Goal: Transaction & Acquisition: Purchase product/service

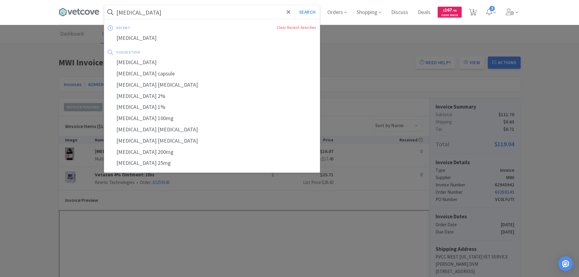
paste input "L7550"
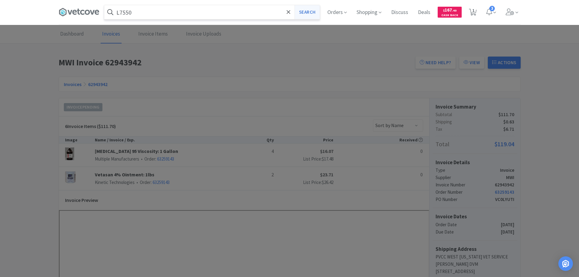
type input "L7550"
click at [311, 12] on button "Search" at bounding box center [307, 12] width 25 height 14
select select "1"
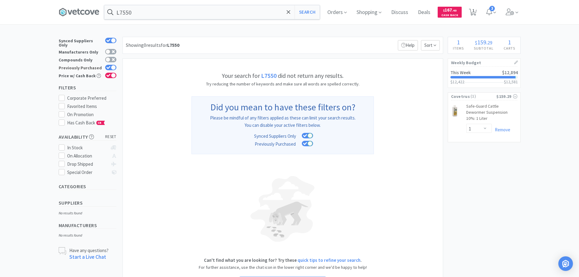
click at [109, 66] on icon at bounding box center [108, 67] width 4 height 3
checkbox input "false"
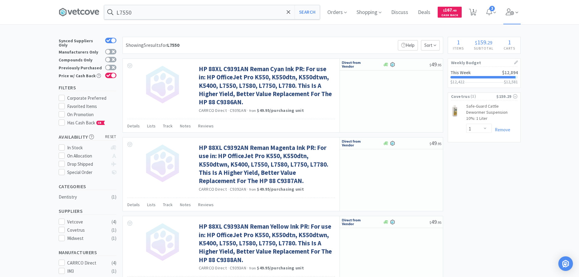
click at [510, 11] on icon at bounding box center [510, 12] width 9 height 7
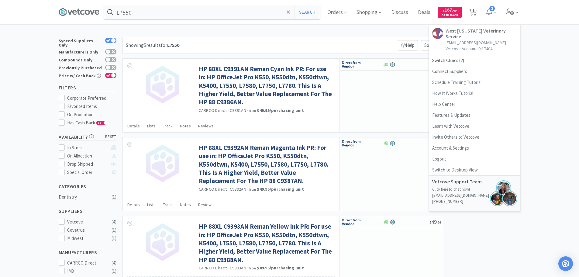
click at [562, 85] on div "× Filter Results Synced Suppliers Only Manufacturers Only Compounds Only Previo…" at bounding box center [289, 248] width 579 height 423
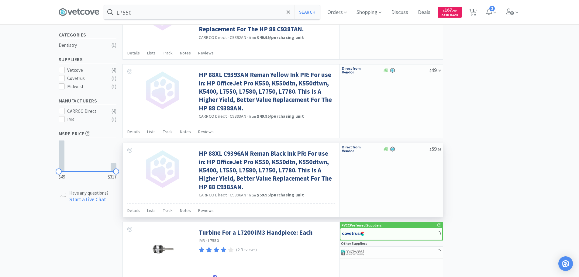
scroll to position [182, 0]
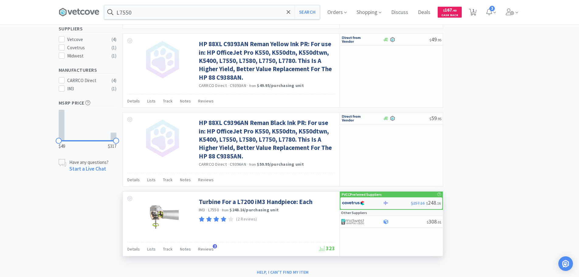
click at [369, 202] on div at bounding box center [358, 203] width 33 height 10
select select "1"
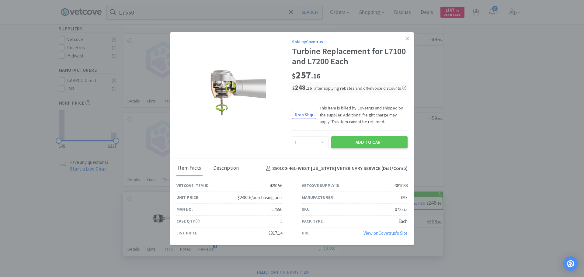
click at [233, 167] on div "Description" at bounding box center [226, 168] width 29 height 15
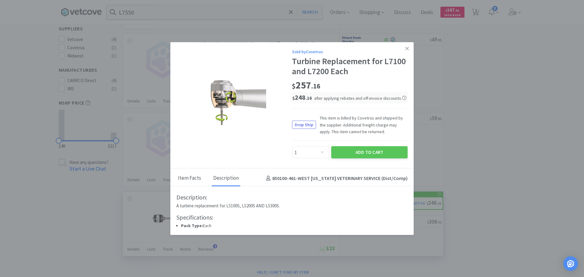
click at [189, 179] on div "Item Facts" at bounding box center [189, 178] width 26 height 15
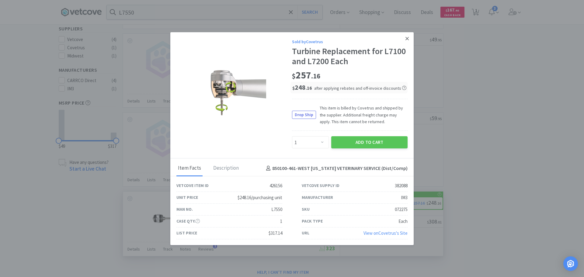
click at [405, 38] on icon at bounding box center [406, 38] width 3 height 5
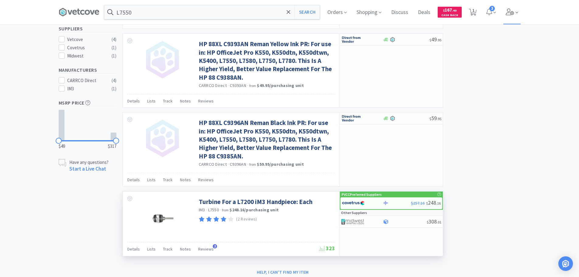
click at [518, 13] on icon at bounding box center [517, 12] width 3 height 5
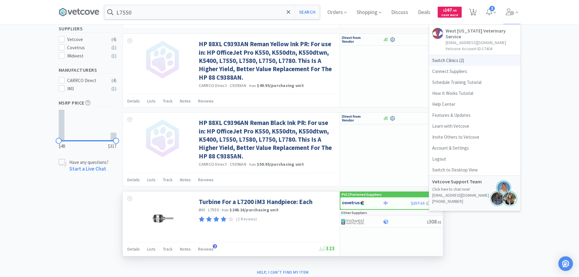
click at [461, 56] on span "Switch Clinics ( 2 )" at bounding box center [474, 60] width 91 height 11
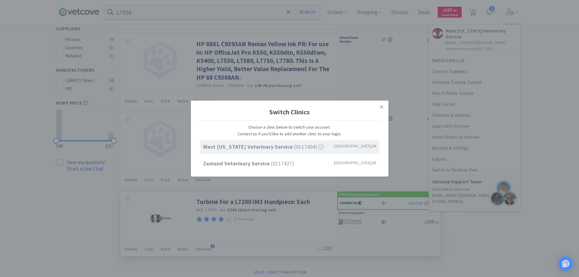
click at [573, 134] on div "Switch Clinics Choose a clinic below to switch your account. Contact us if you'…" at bounding box center [289, 138] width 579 height 277
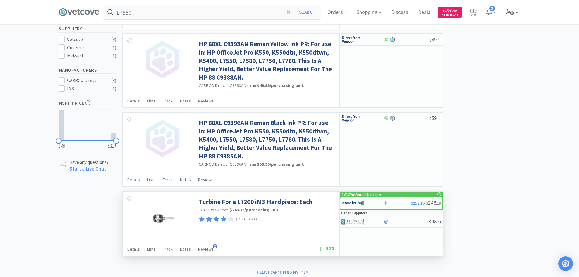
click at [516, 14] on span at bounding box center [512, 12] width 17 height 24
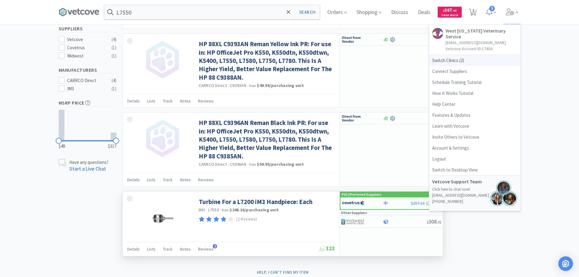
click at [447, 56] on span "Switch Clinics ( 2 )" at bounding box center [474, 60] width 91 height 11
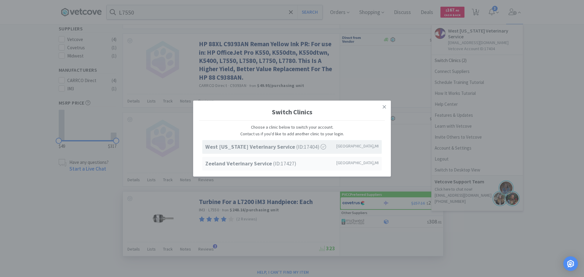
click at [272, 156] on div "West Michigan Veterinary Service (ID: 17404 ) Coopersville , MI Zeeland Veterin…" at bounding box center [291, 155] width 185 height 30
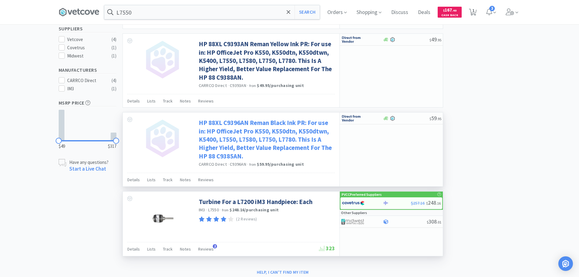
click at [270, 162] on strong "$59.95 / purchasing unit" at bounding box center [280, 163] width 47 height 5
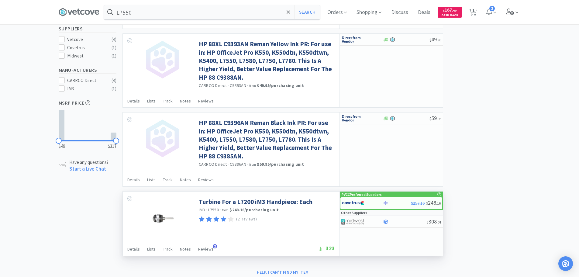
click at [509, 15] on icon at bounding box center [510, 12] width 9 height 7
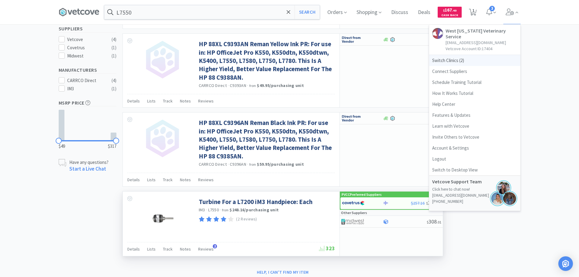
click at [456, 55] on span "Switch Clinics ( 2 )" at bounding box center [474, 60] width 91 height 11
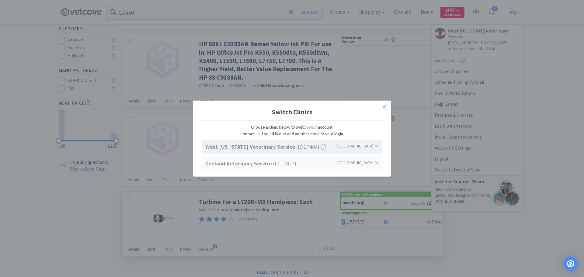
click at [220, 161] on strong "Zeeland Veterinary Service" at bounding box center [239, 163] width 68 height 7
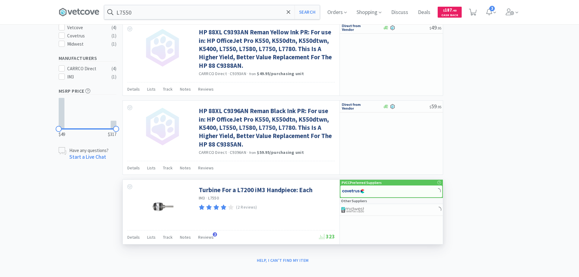
scroll to position [201, 0]
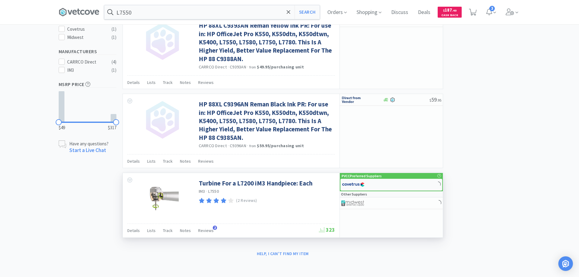
select select "1"
click at [404, 185] on div at bounding box center [397, 184] width 28 height 5
select select "1"
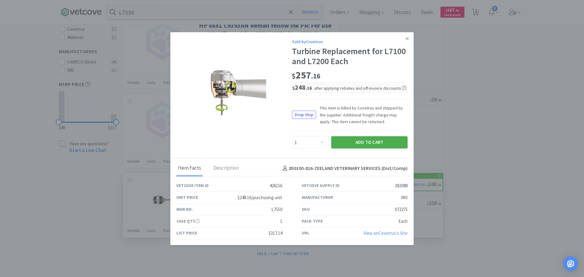
click at [378, 141] on button "Add to Cart" at bounding box center [369, 142] width 76 height 12
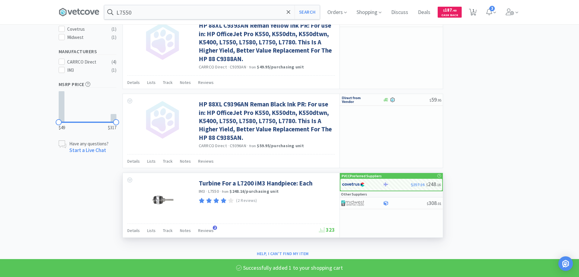
select select "1"
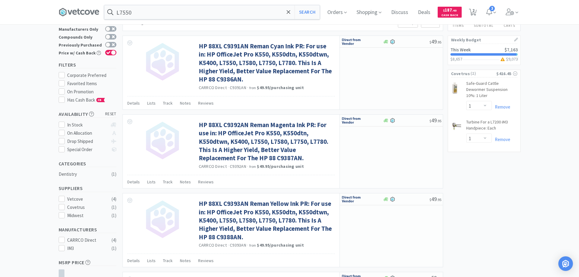
scroll to position [0, 0]
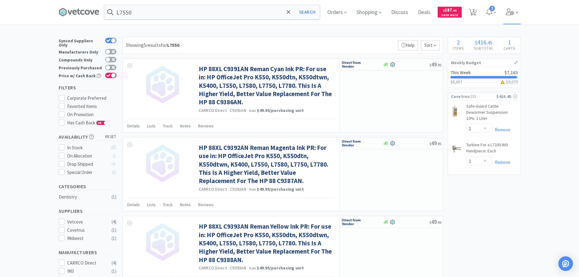
click at [510, 9] on icon at bounding box center [510, 12] width 9 height 7
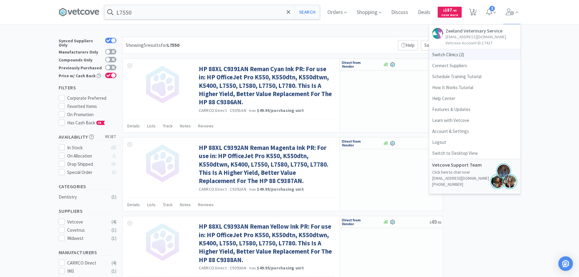
click at [464, 52] on span "Switch Clinics ( 2 )" at bounding box center [474, 54] width 91 height 11
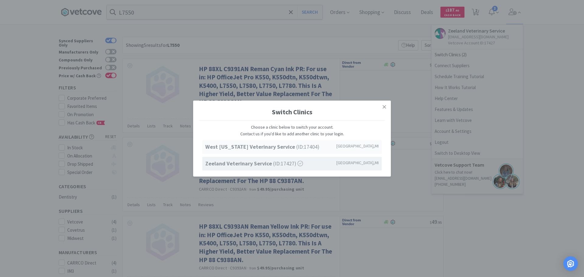
click at [225, 145] on strong "West Michigan Veterinary Service" at bounding box center [250, 146] width 91 height 7
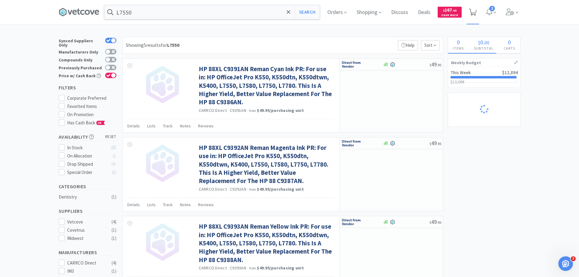
select select "1"
click at [475, 18] on span "2" at bounding box center [474, 10] width 2 height 24
select select "1"
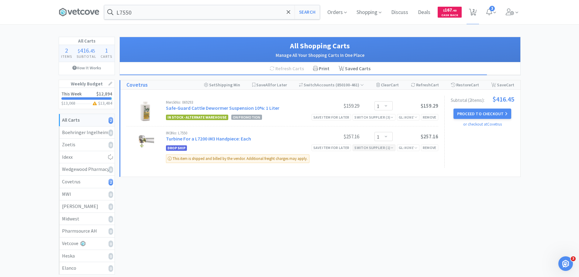
click at [391, 150] on div "Switch Supplier ( 1 )" at bounding box center [374, 148] width 39 height 6
click at [343, 189] on div "All Shopping Carts Manage All Your Shopping Carts In One Place Refresh Carts Pr…" at bounding box center [319, 179] width 401 height 285
click at [376, 150] on div "Switch Supplier ( 1 )" at bounding box center [374, 148] width 39 height 6
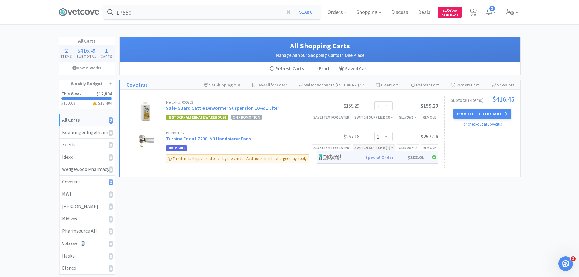
click at [337, 158] on img at bounding box center [330, 157] width 23 height 9
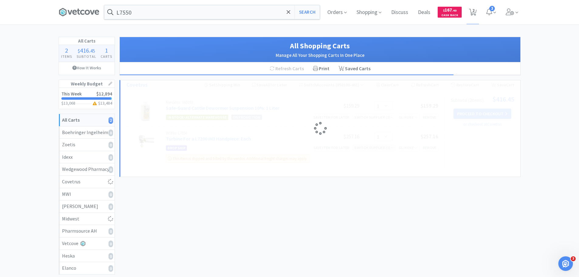
select select "1"
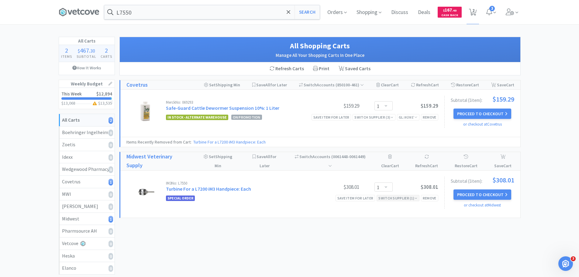
click at [413, 197] on div "Switch Supplier ( 1 )" at bounding box center [398, 198] width 39 height 6
click at [380, 208] on div "Drop Ship" at bounding box center [371, 207] width 45 height 9
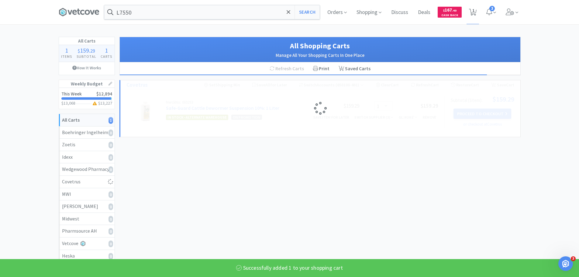
select select "1"
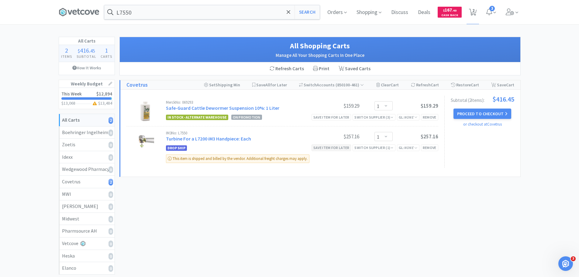
click at [340, 148] on div "Save item for later" at bounding box center [332, 147] width 40 height 6
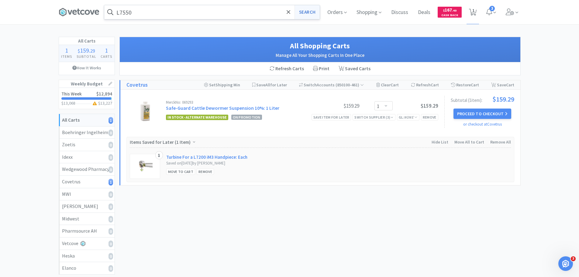
click at [308, 9] on button "Search" at bounding box center [307, 12] width 25 height 14
select select "1"
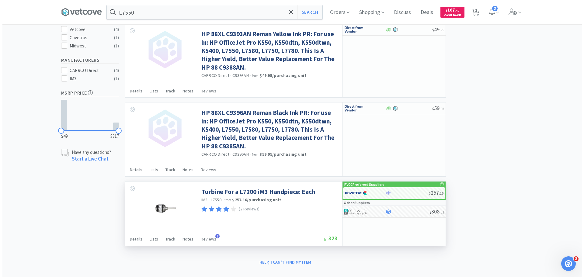
scroll to position [201, 0]
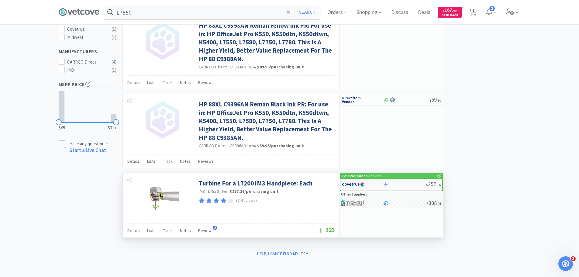
click at [358, 184] on img at bounding box center [353, 184] width 23 height 9
select select "1"
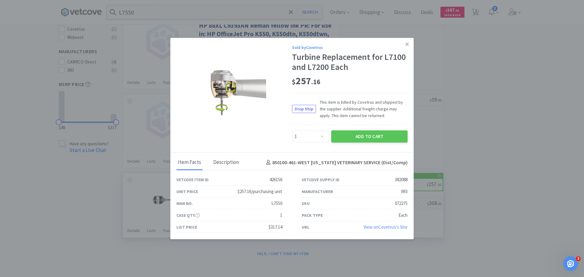
click at [229, 164] on div "Description" at bounding box center [226, 162] width 29 height 15
